Goal: Obtain resource: Obtain resource

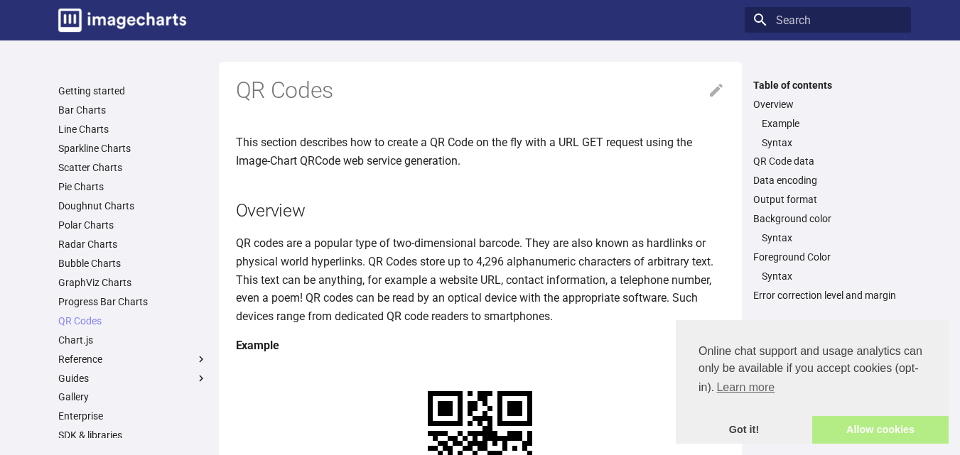
click at [867, 436] on link "Allow cookies" at bounding box center [880, 430] width 136 height 28
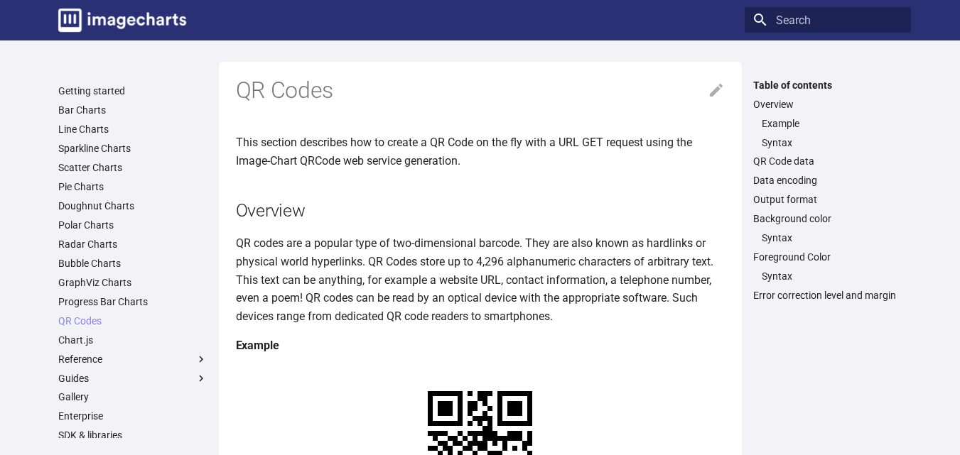
drag, startPoint x: 393, startPoint y: 400, endPoint x: 470, endPoint y: 426, distance: 81.8
copy link "https://image-charts.com/chart? chs=150x150&cht=qr&chl"
